Goal: Information Seeking & Learning: Check status

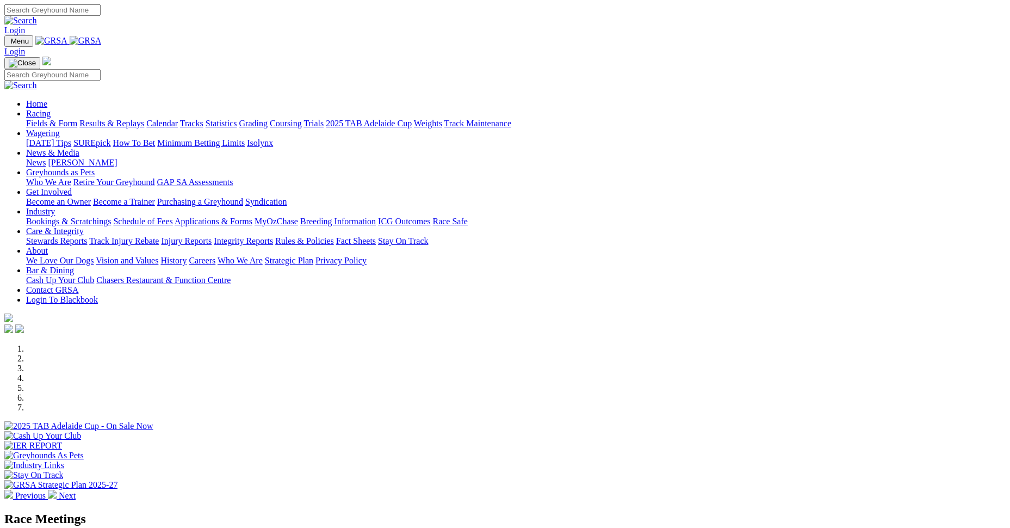
click at [51, 109] on link "Racing" at bounding box center [38, 113] width 24 height 9
click at [144, 119] on link "Results & Replays" at bounding box center [111, 123] width 65 height 9
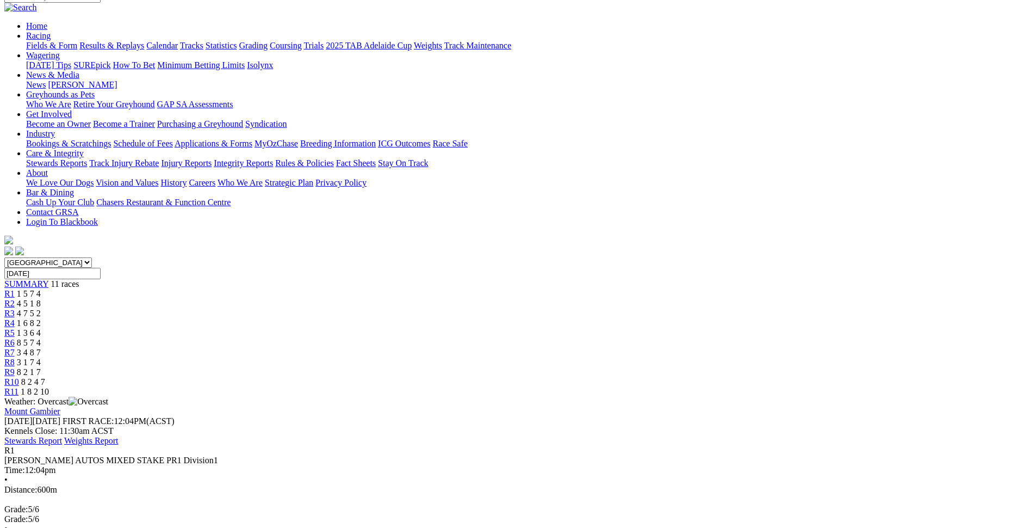
scroll to position [109, 0]
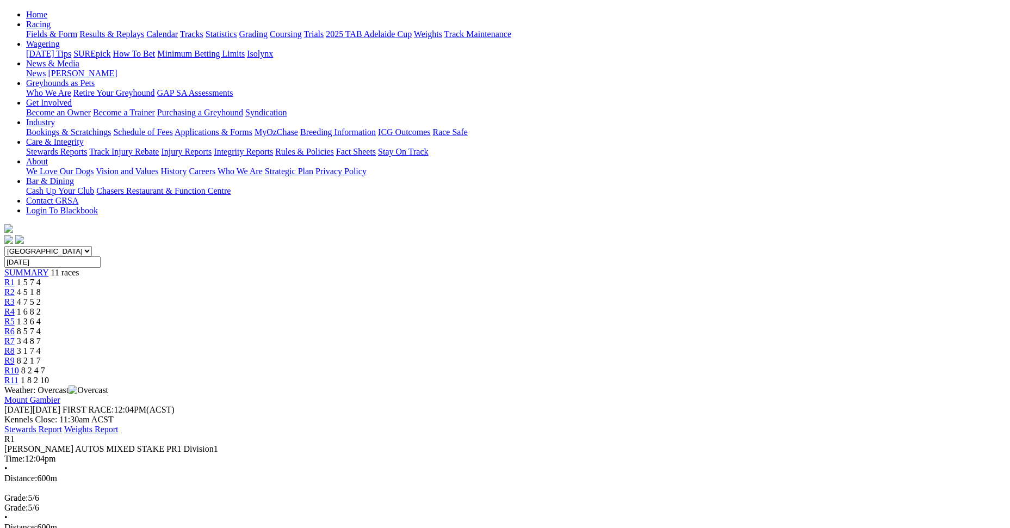
click at [41, 287] on span "4 5 1 8" at bounding box center [29, 291] width 24 height 9
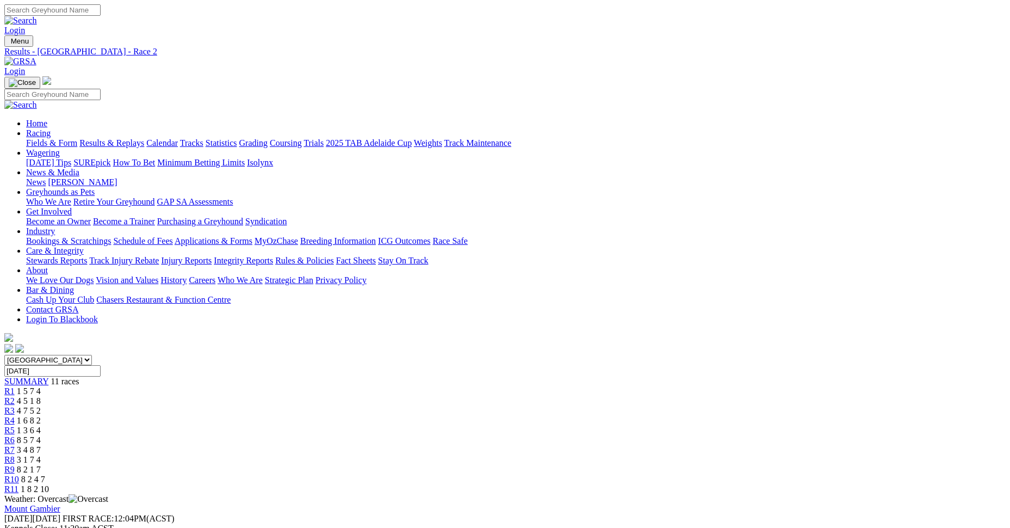
click at [15, 416] on span "R4" at bounding box center [9, 420] width 10 height 9
click at [15, 445] on link "R7" at bounding box center [9, 449] width 10 height 9
click at [41, 455] on span "3 1 7 4" at bounding box center [29, 459] width 24 height 9
click at [41, 465] on span "8 2 1 7" at bounding box center [29, 469] width 24 height 9
click at [19, 474] on span "R10" at bounding box center [11, 478] width 15 height 9
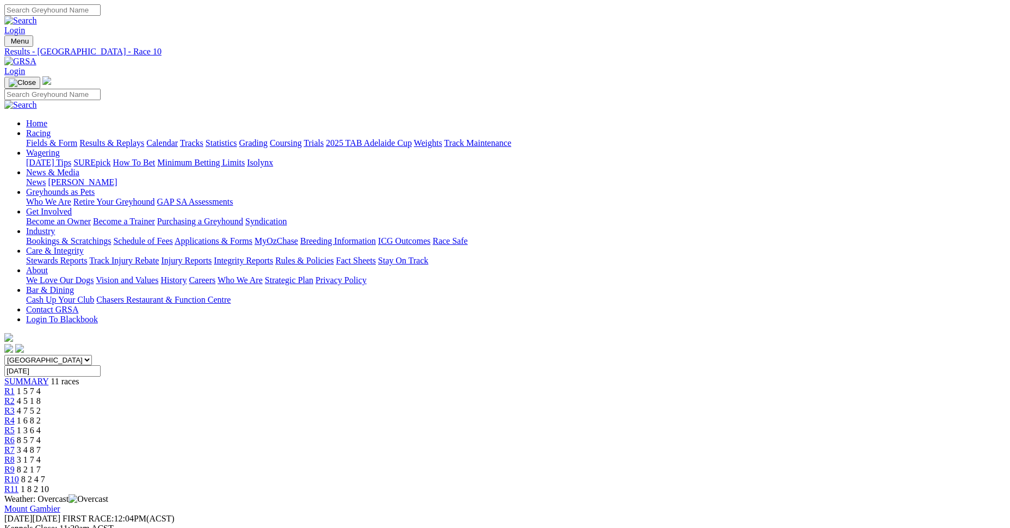
click at [87, 256] on link "Stewards Reports" at bounding box center [56, 260] width 61 height 9
